Goal: Register for event/course

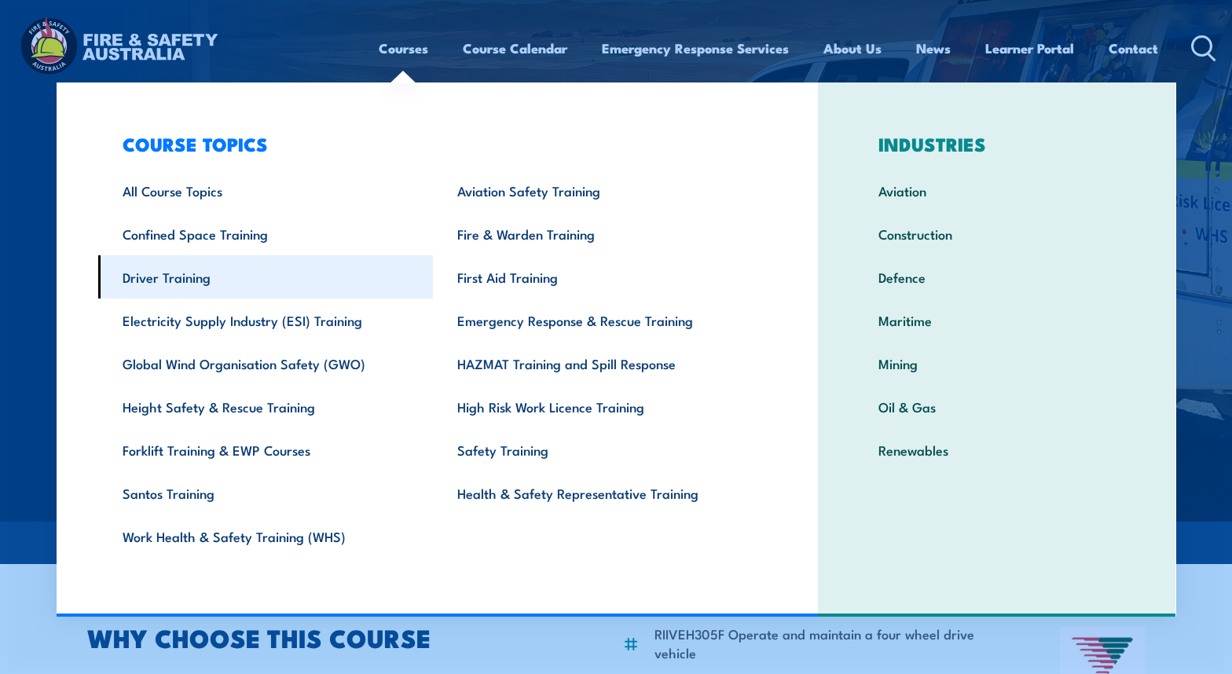
click at [193, 282] on link "Driver Training" at bounding box center [265, 276] width 335 height 43
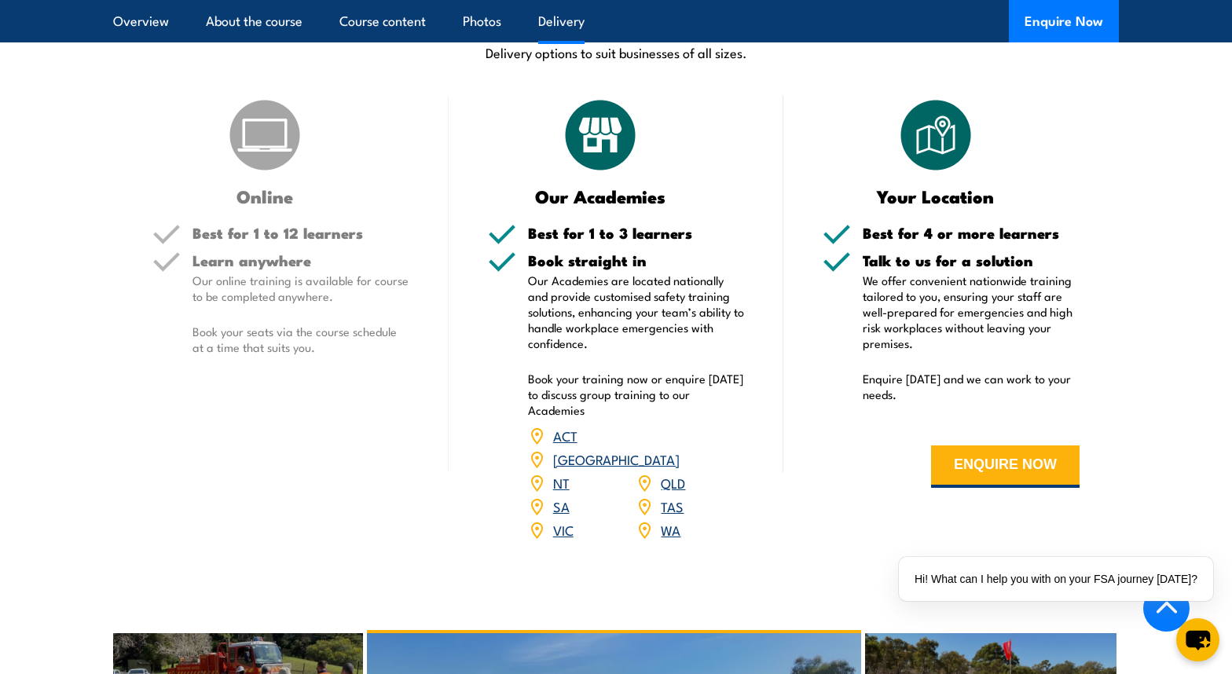
scroll to position [1980, 0]
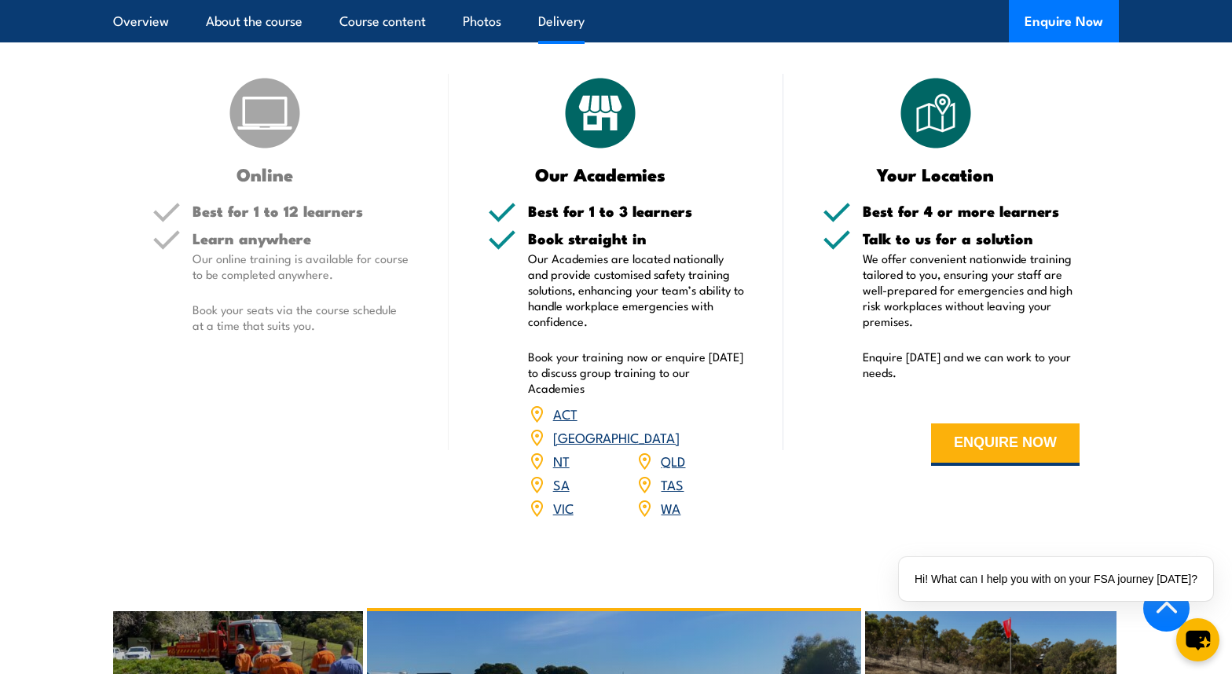
click at [247, 178] on h3 "Online" at bounding box center [264, 174] width 225 height 18
click at [262, 167] on h3 "Online" at bounding box center [264, 174] width 225 height 18
click at [262, 108] on img at bounding box center [264, 113] width 79 height 79
click at [558, 451] on link "NT" at bounding box center [561, 460] width 16 height 19
